Goal: Use online tool/utility: Utilize a website feature to perform a specific function

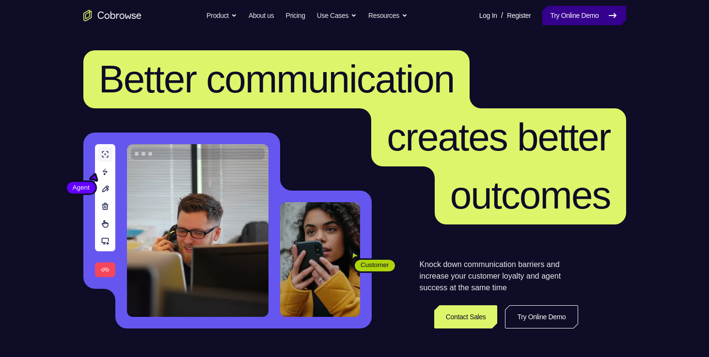
click at [561, 12] on link "Try Online Demo" at bounding box center [583, 15] width 83 height 19
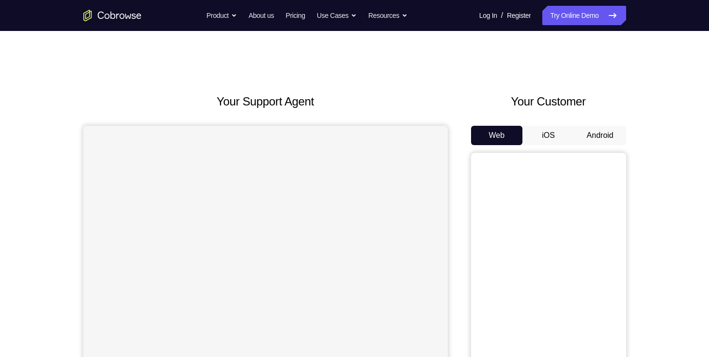
click at [593, 134] on button "Android" at bounding box center [600, 135] width 52 height 19
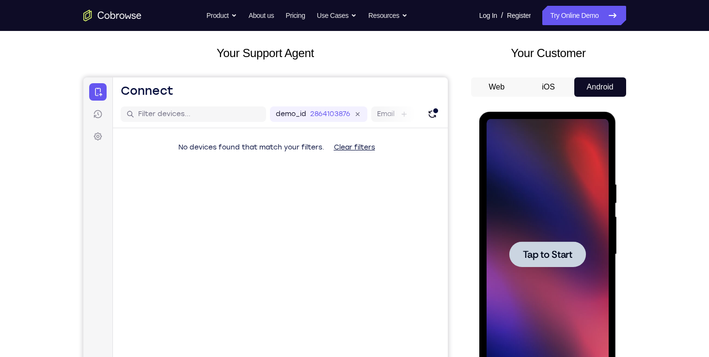
click at [548, 299] on div at bounding box center [547, 254] width 122 height 271
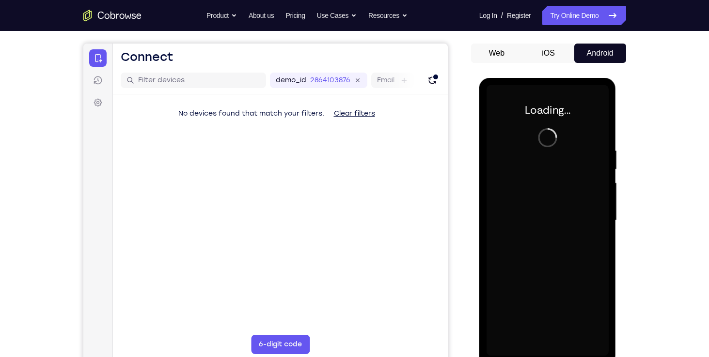
scroll to position [80, 0]
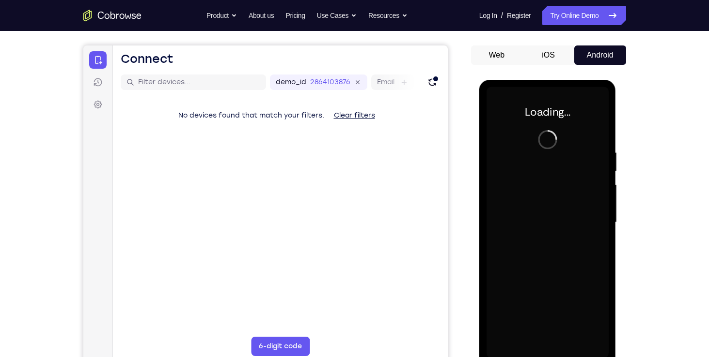
click at [548, 299] on div at bounding box center [547, 222] width 122 height 271
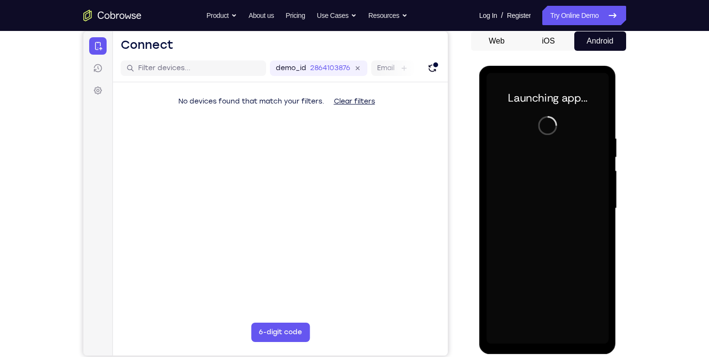
scroll to position [95, 0]
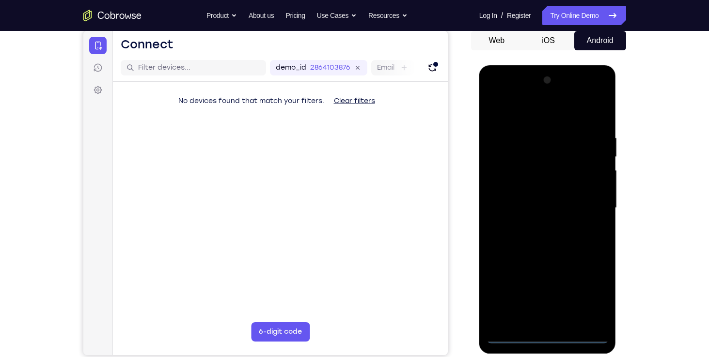
click at [546, 338] on div at bounding box center [547, 208] width 122 height 271
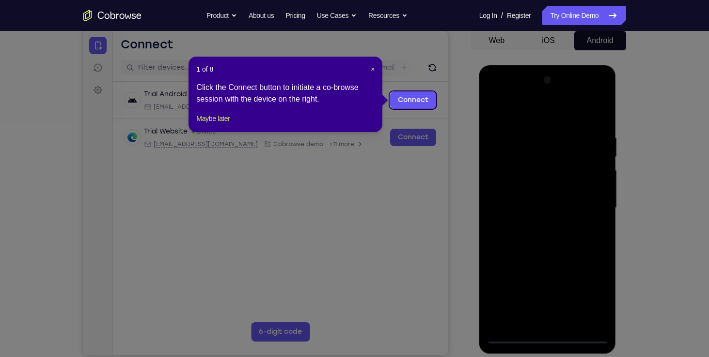
click at [591, 300] on icon at bounding box center [358, 178] width 716 height 357
click at [371, 68] on span "×" at bounding box center [372, 69] width 4 height 8
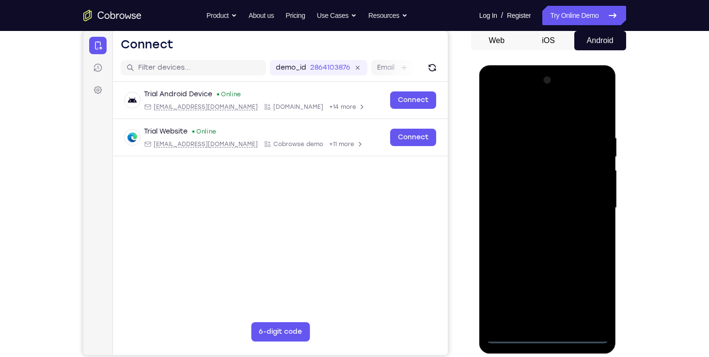
click at [594, 296] on div at bounding box center [547, 208] width 122 height 271
click at [501, 98] on div at bounding box center [547, 208] width 122 height 271
click at [595, 213] on div at bounding box center [547, 208] width 122 height 271
click at [554, 323] on div at bounding box center [547, 208] width 122 height 271
click at [532, 197] on div at bounding box center [547, 208] width 122 height 271
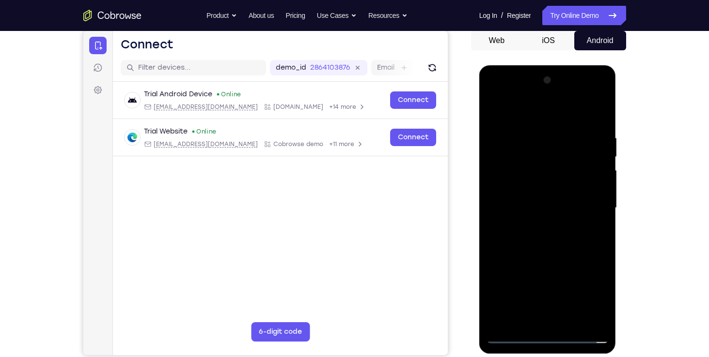
click at [520, 188] on div at bounding box center [547, 208] width 122 height 271
click at [534, 204] on div at bounding box center [547, 208] width 122 height 271
click at [560, 277] on div at bounding box center [547, 208] width 122 height 271
click at [581, 202] on div at bounding box center [547, 208] width 122 height 271
click at [525, 207] on div at bounding box center [547, 208] width 122 height 271
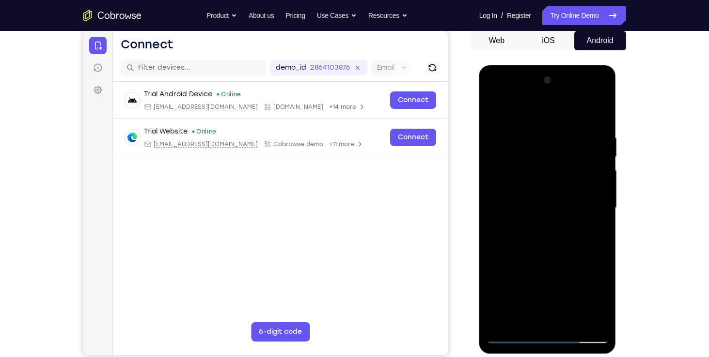
click at [548, 241] on div at bounding box center [547, 208] width 122 height 271
click at [546, 232] on div at bounding box center [547, 208] width 122 height 271
click at [591, 219] on div at bounding box center [547, 208] width 122 height 271
click at [580, 252] on div at bounding box center [547, 208] width 122 height 271
click at [602, 110] on div at bounding box center [547, 208] width 122 height 271
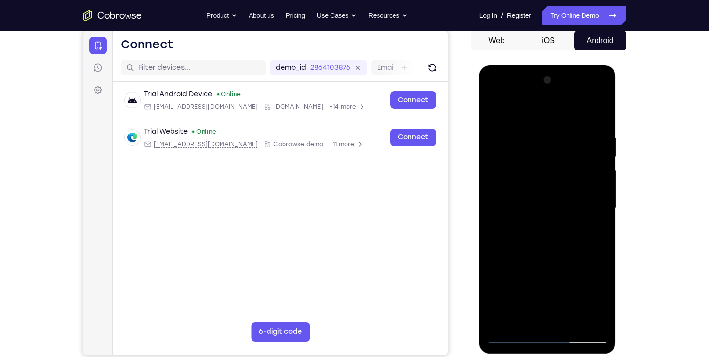
click at [509, 331] on div at bounding box center [547, 208] width 122 height 271
click at [513, 338] on div at bounding box center [547, 208] width 122 height 271
click at [497, 324] on div at bounding box center [547, 208] width 122 height 271
click at [502, 324] on div at bounding box center [547, 208] width 122 height 271
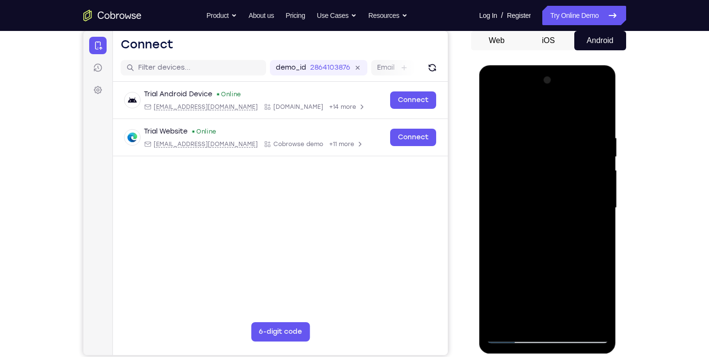
drag, startPoint x: 564, startPoint y: 142, endPoint x: 549, endPoint y: 257, distance: 115.8
click at [549, 257] on div at bounding box center [547, 208] width 122 height 271
click at [570, 323] on div at bounding box center [547, 208] width 122 height 271
click at [535, 259] on div at bounding box center [547, 208] width 122 height 271
click at [500, 138] on div at bounding box center [547, 208] width 122 height 271
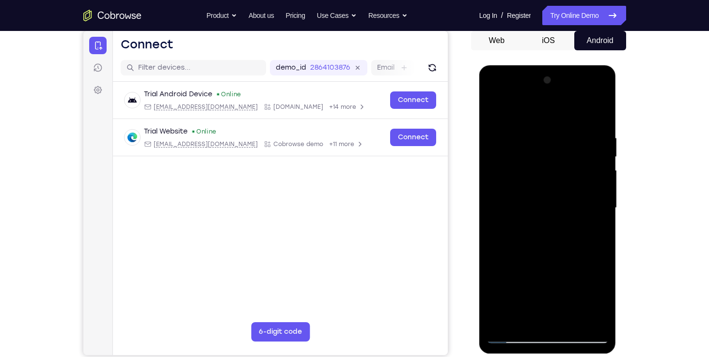
click at [600, 114] on div at bounding box center [547, 208] width 122 height 271
